Goal: Task Accomplishment & Management: Manage account settings

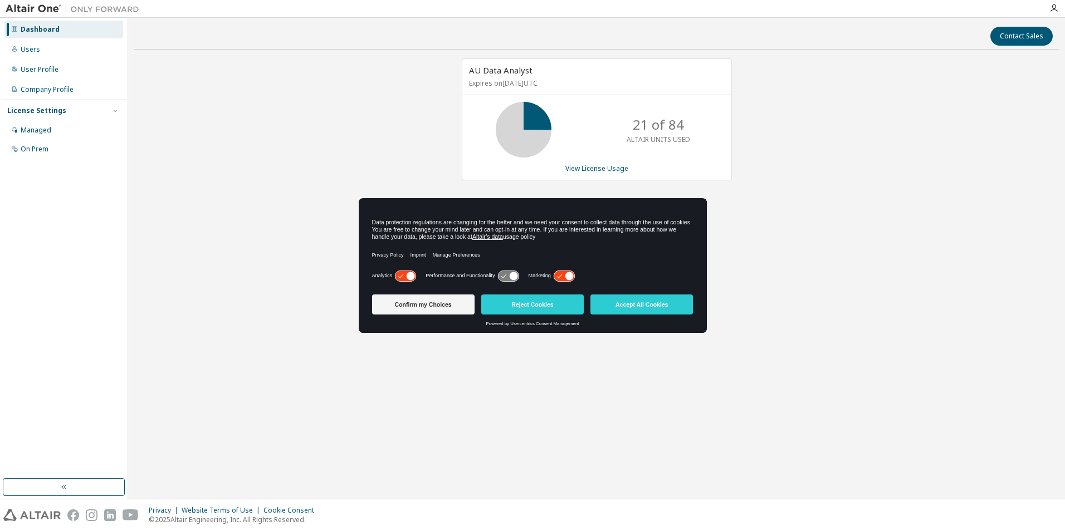
click at [562, 278] on icon at bounding box center [563, 276] width 21 height 11
click at [434, 310] on button "Confirm my Choices" at bounding box center [423, 305] width 102 height 20
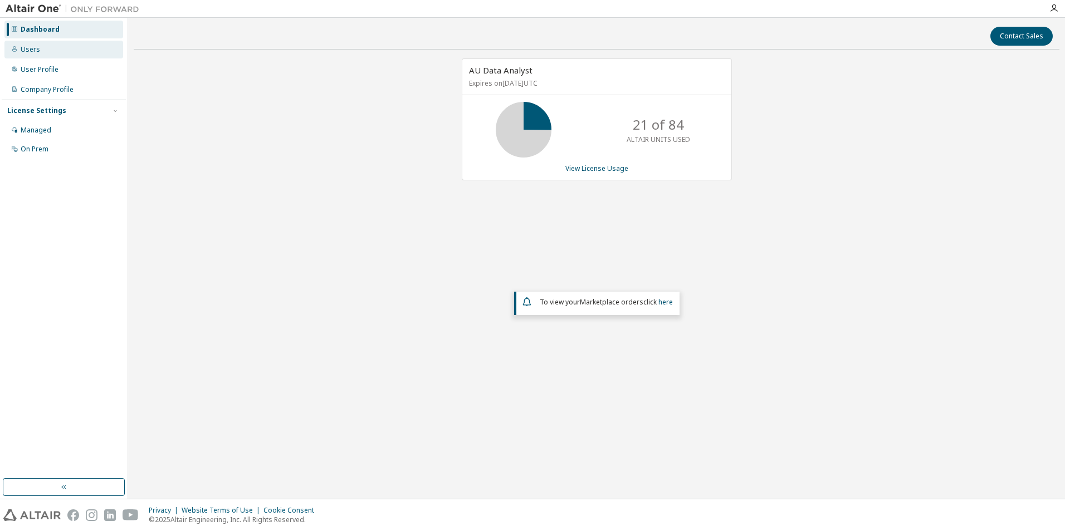
click at [41, 52] on div "Users" at bounding box center [63, 50] width 119 height 18
